Goal: Check status: Check status

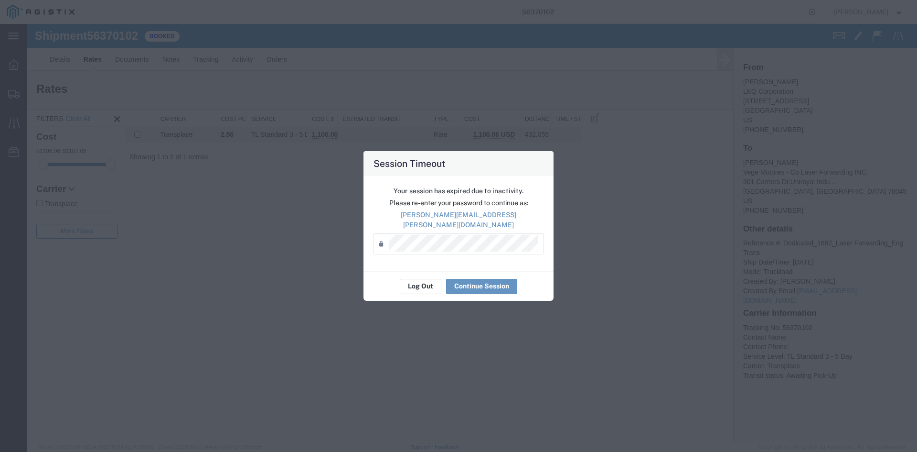
click at [424, 281] on button "Log Out" at bounding box center [421, 286] width 42 height 15
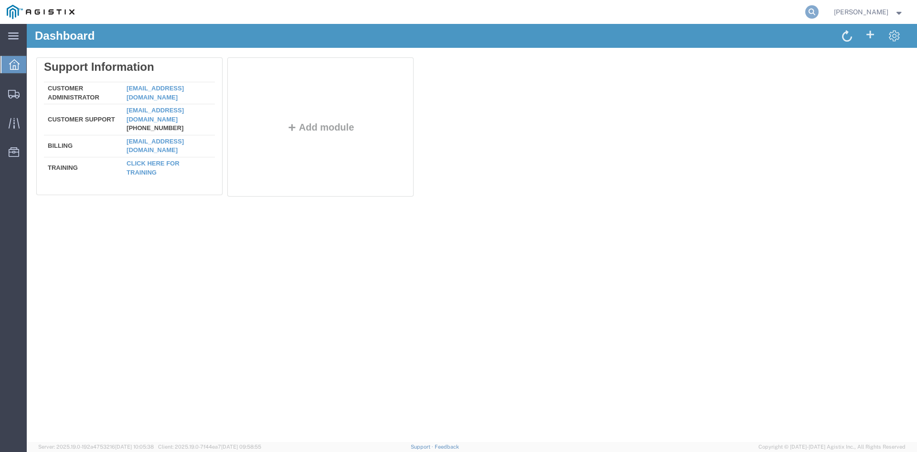
click at [819, 14] on icon at bounding box center [812, 11] width 13 height 13
click at [572, 21] on input "search" at bounding box center [660, 11] width 291 height 23
paste input "55444665"
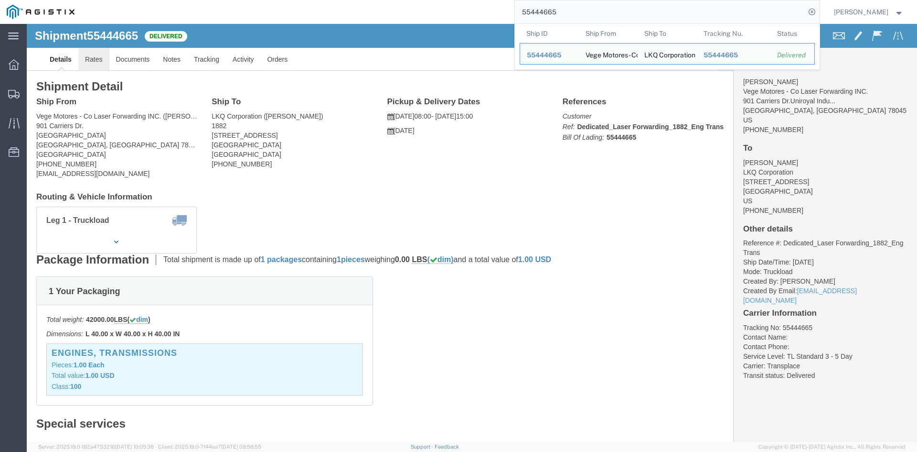
click link "Rates"
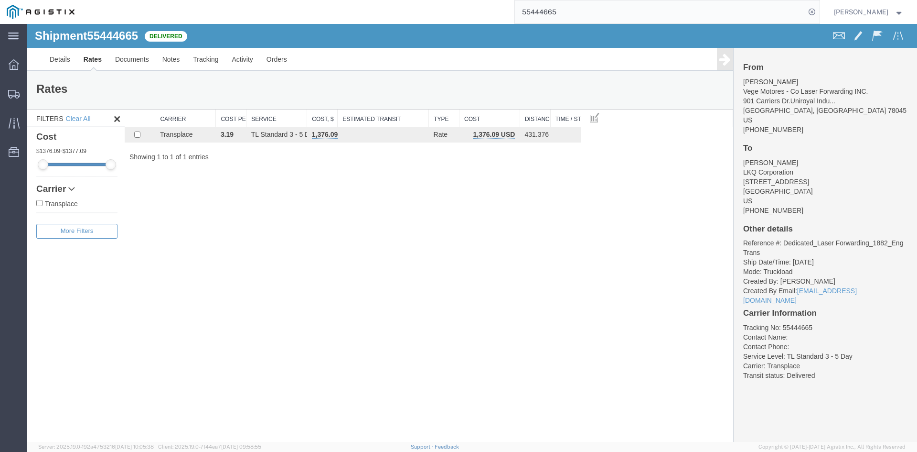
drag, startPoint x: 75, startPoint y: 315, endPoint x: 154, endPoint y: 91, distance: 237.9
click at [75, 315] on div "Filters Clear All Cost 1376.09 - 1377.09 Transit Days Carrier Transplace Filter…" at bounding box center [76, 275] width 98 height 333
click at [539, 12] on input "55444665" at bounding box center [660, 11] width 291 height 23
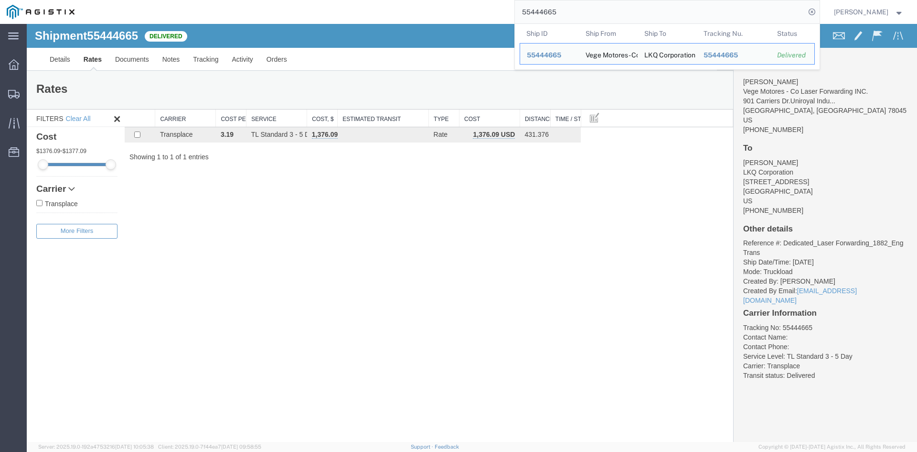
click at [539, 12] on input "55444665" at bounding box center [660, 11] width 291 height 23
paste input "065762"
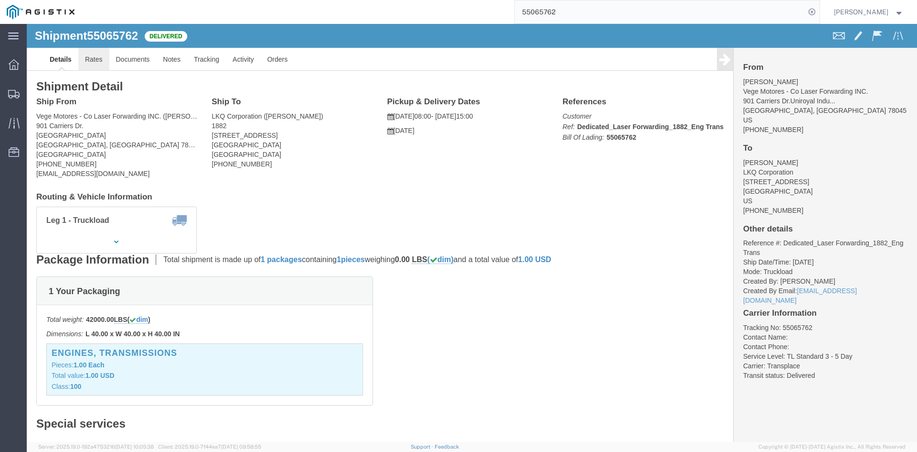
click link "Rates"
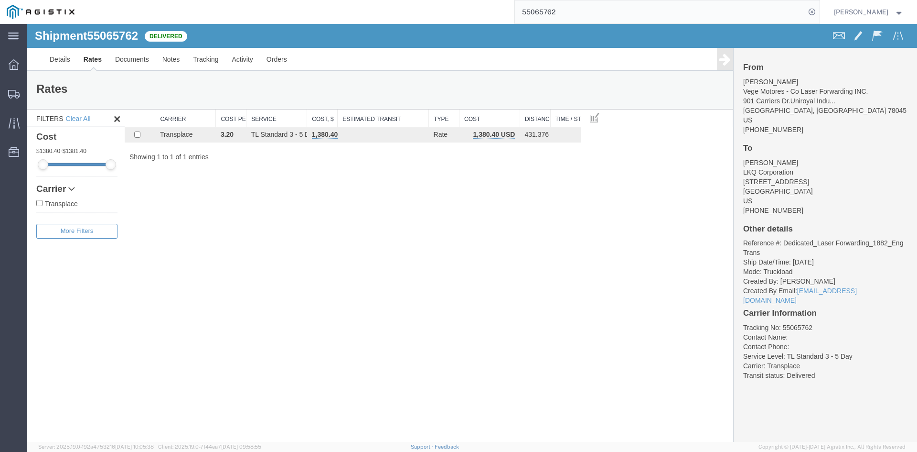
click at [559, 12] on input "55065762" at bounding box center [660, 11] width 291 height 23
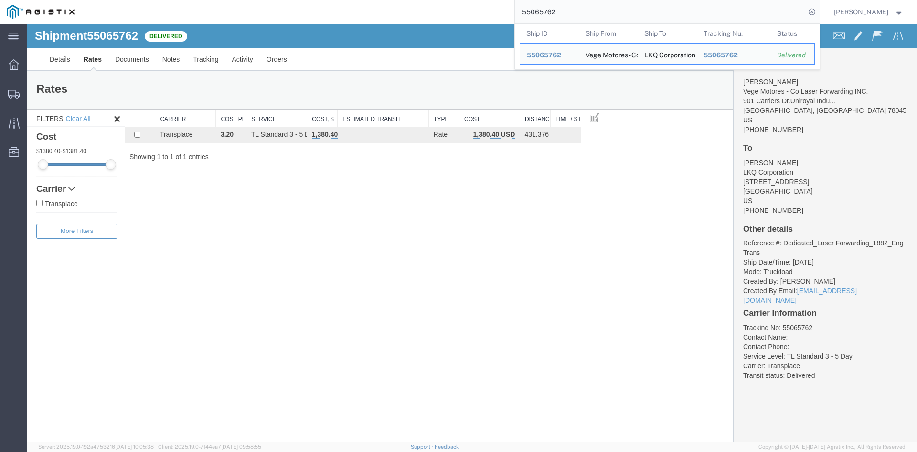
click at [559, 12] on input "55065762" at bounding box center [660, 11] width 291 height 23
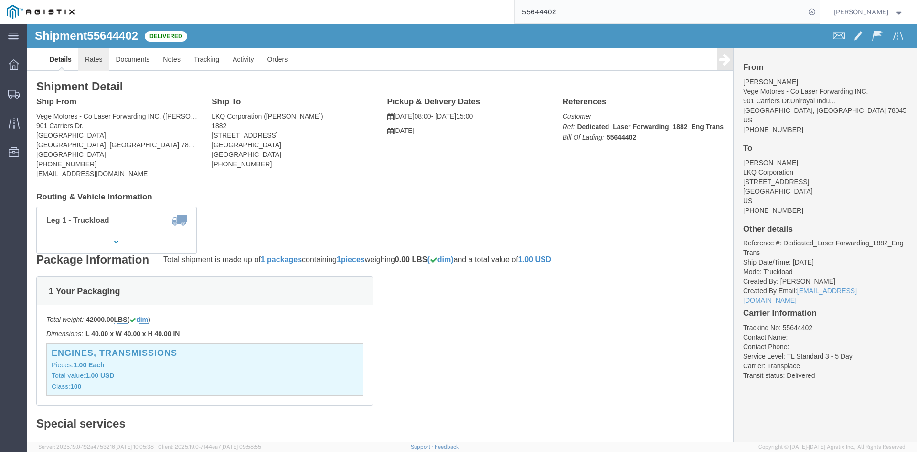
click link "Rates"
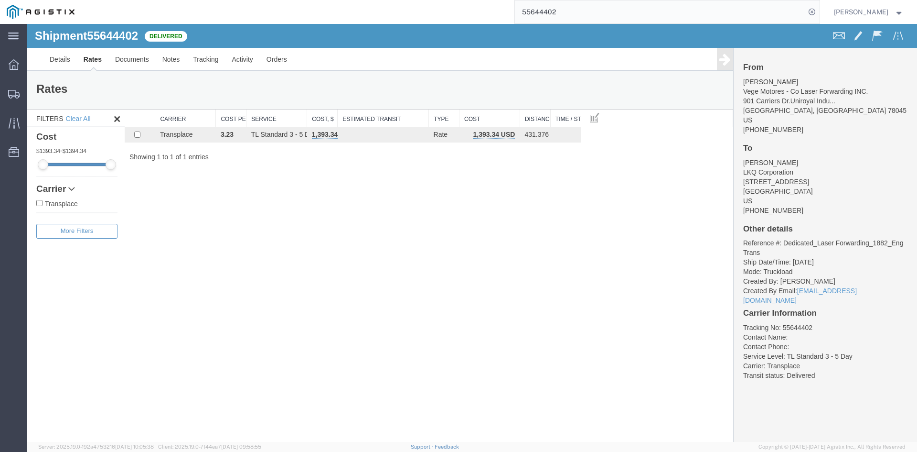
click at [550, 12] on input "55644402" at bounding box center [660, 11] width 291 height 23
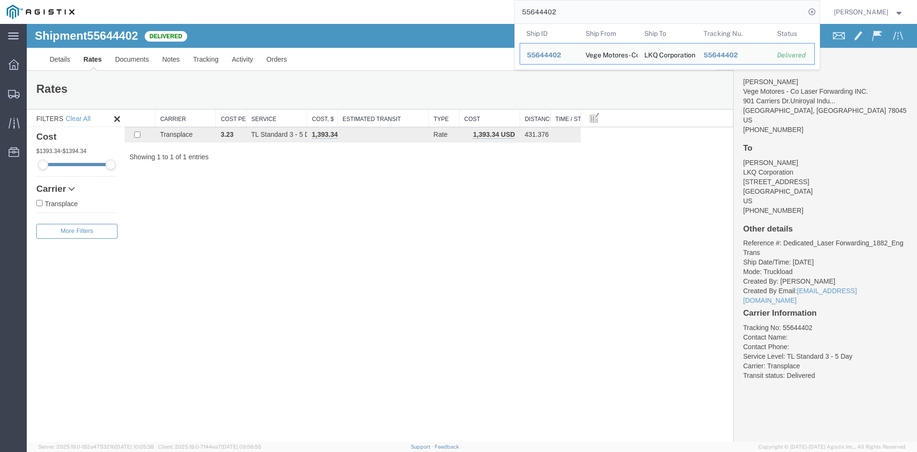
click at [550, 12] on input "55644402" at bounding box center [660, 11] width 291 height 23
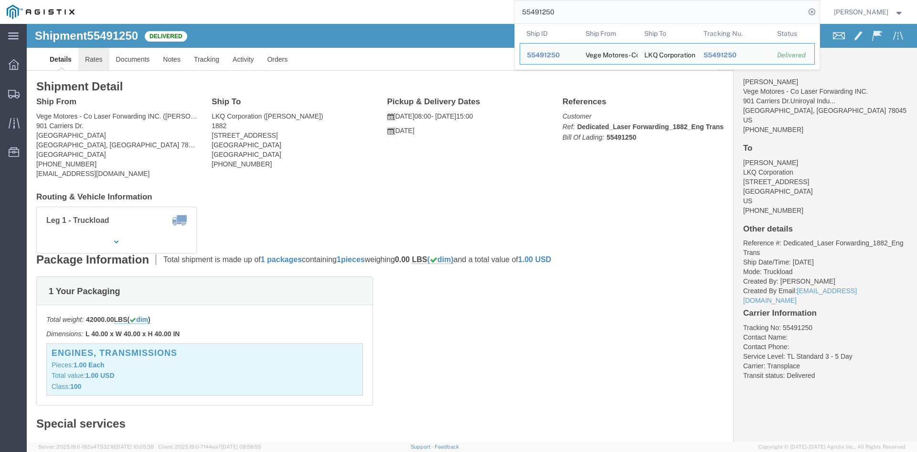
click link "Rates"
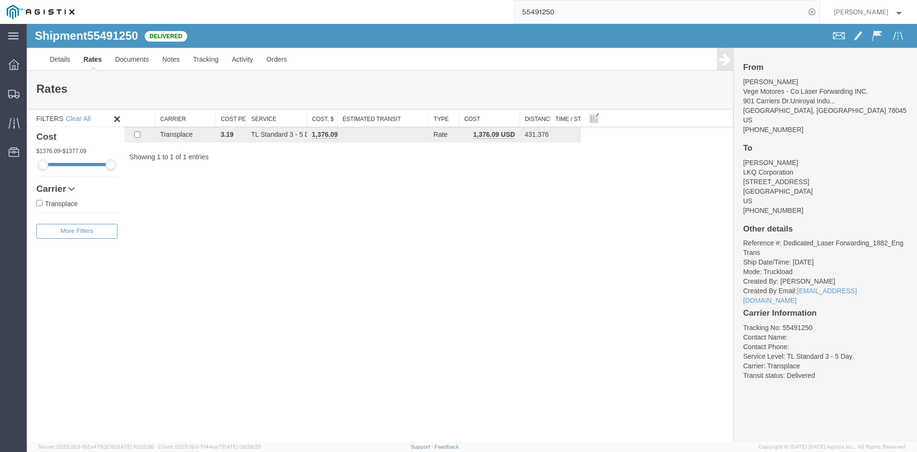
click at [548, 11] on input "55491250" at bounding box center [660, 11] width 291 height 23
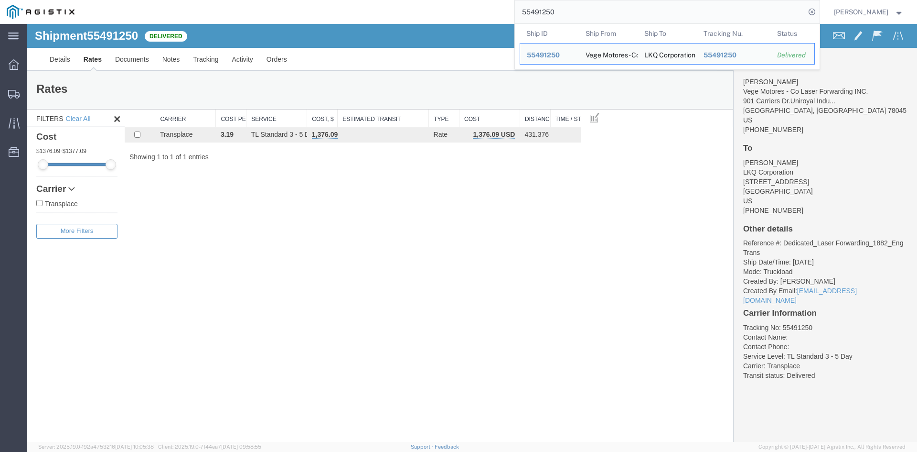
click at [548, 11] on input "55491250" at bounding box center [660, 11] width 291 height 23
paste input "631211"
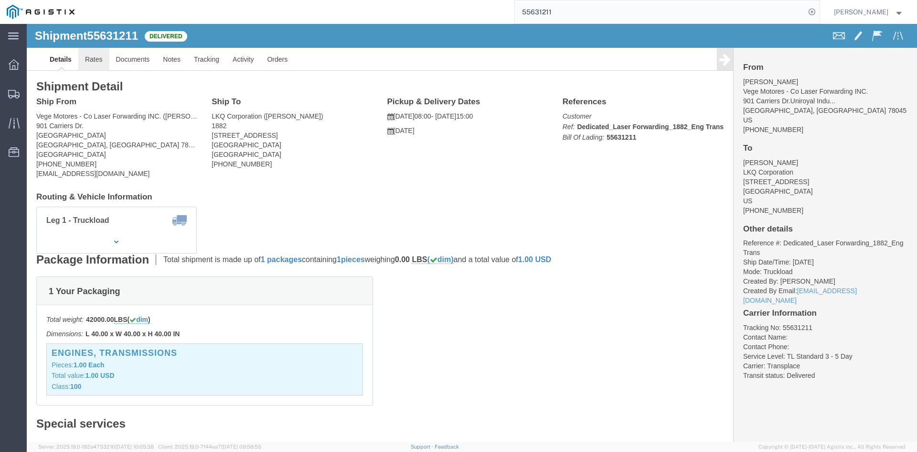
click link "Rates"
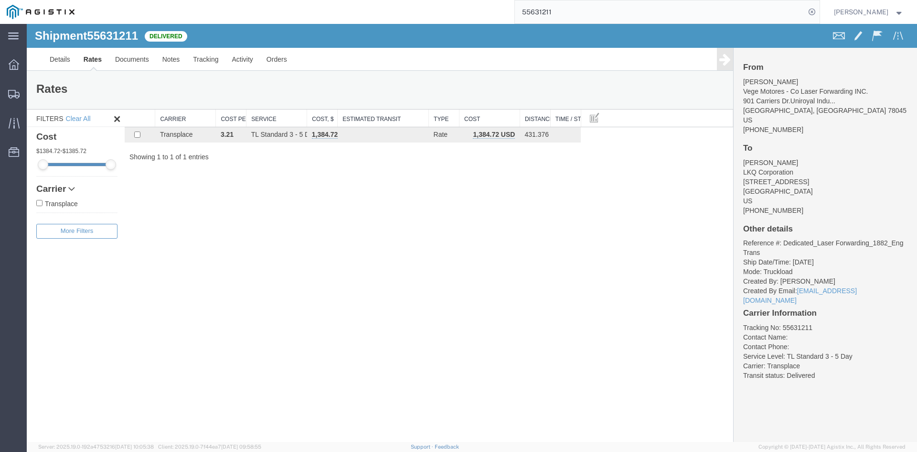
click at [548, 10] on input "55631211" at bounding box center [660, 11] width 291 height 23
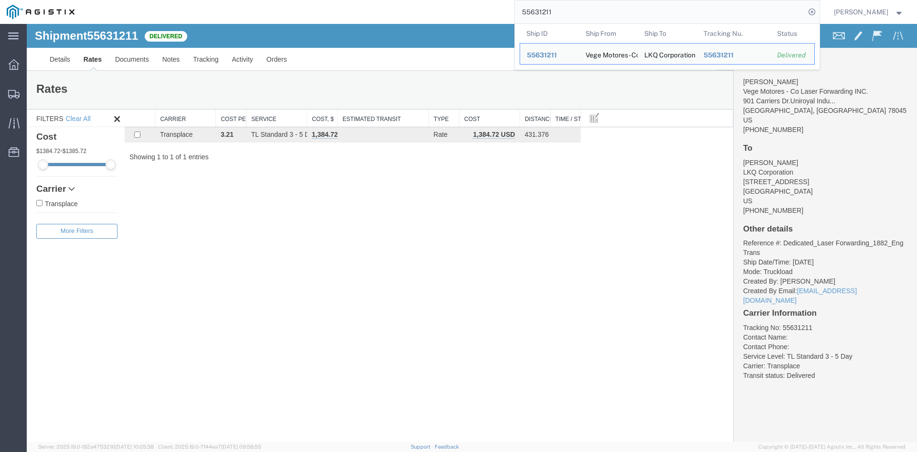
click at [548, 10] on input "55631211" at bounding box center [660, 11] width 291 height 23
paste input "563227"
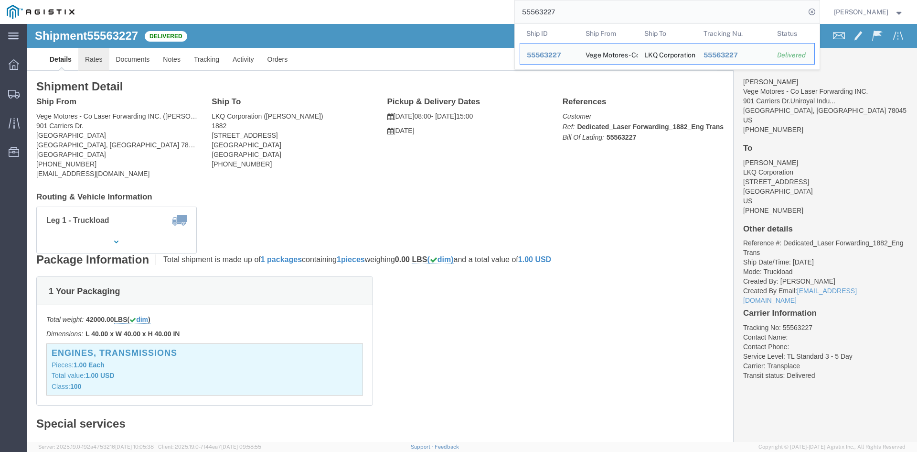
drag, startPoint x: 59, startPoint y: 42, endPoint x: 108, endPoint y: 11, distance: 58.6
click link "Rates"
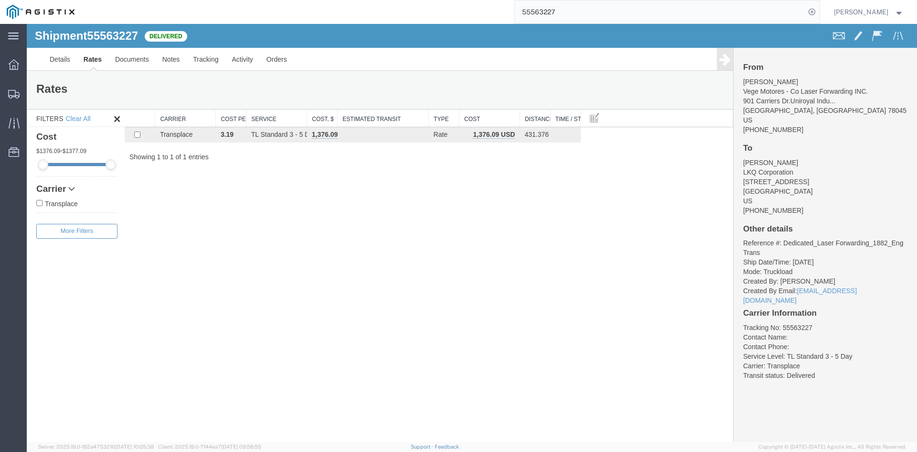
click at [536, 13] on input "55563227" at bounding box center [660, 11] width 291 height 23
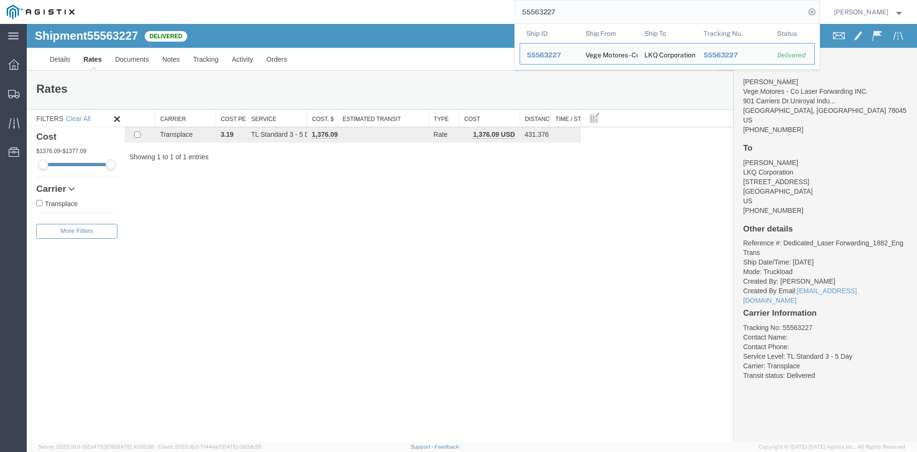
click at [536, 13] on input "55563227" at bounding box center [660, 11] width 291 height 23
paste input "30"
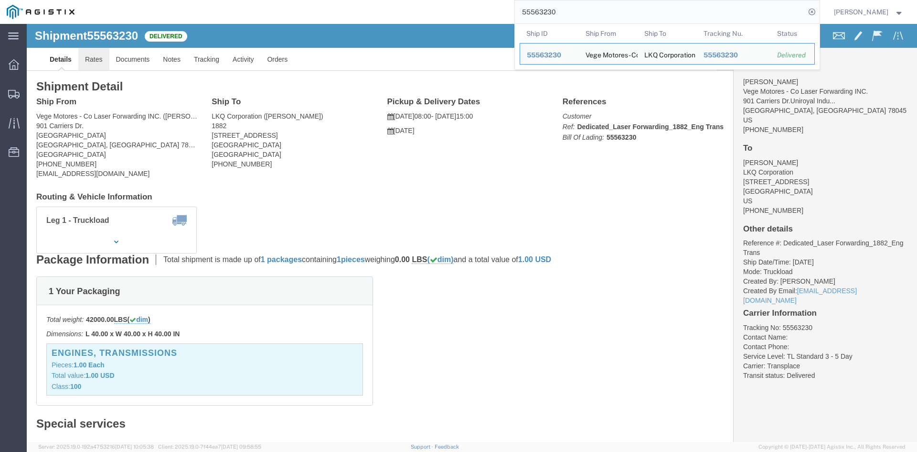
click link "Rates"
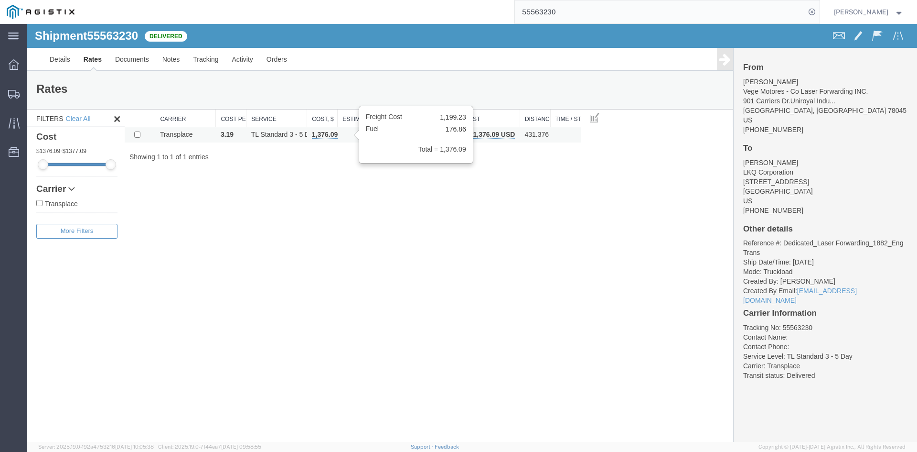
click at [329, 138] on span "1,376.09 USD" at bounding box center [333, 134] width 42 height 8
click at [549, 16] on input "55563230" at bounding box center [660, 11] width 291 height 23
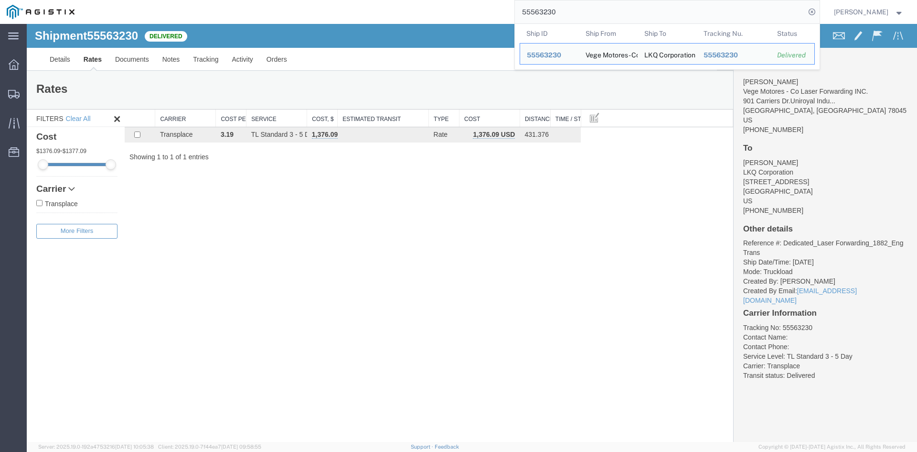
click at [549, 16] on input "55563230" at bounding box center [660, 11] width 291 height 23
paste input "65846"
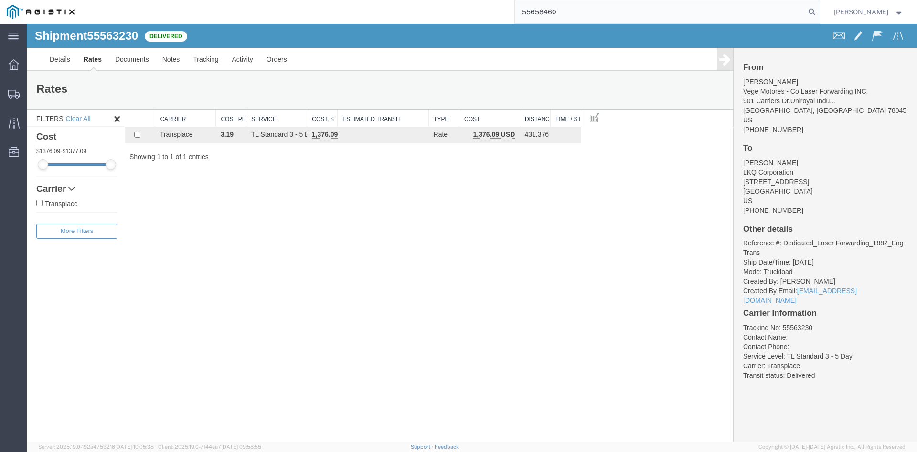
type input "55658460"
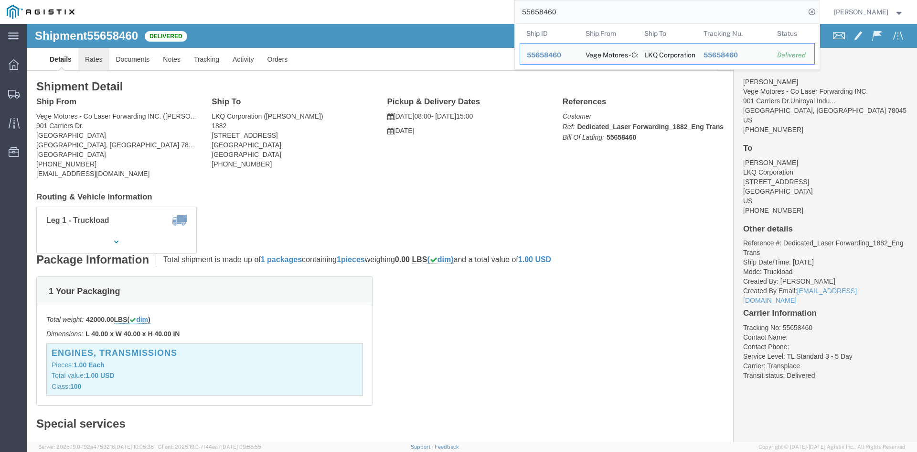
click link "Rates"
